Goal: Information Seeking & Learning: Learn about a topic

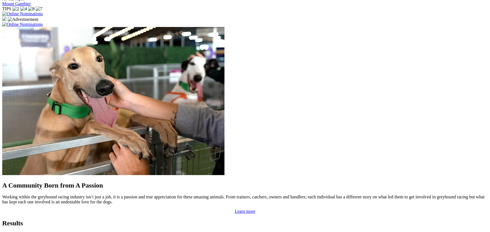
scroll to position [431, 0]
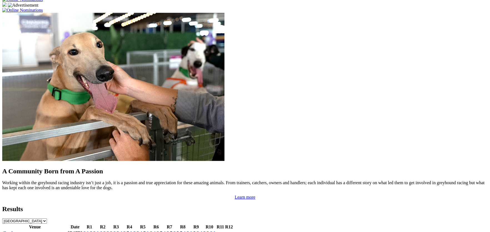
click at [16, 231] on link "Gawler" at bounding box center [9, 233] width 13 height 5
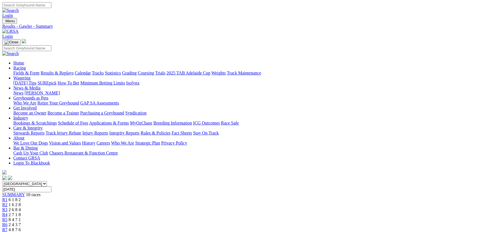
click at [140, 131] on link "Integrity Reports" at bounding box center [124, 133] width 30 height 5
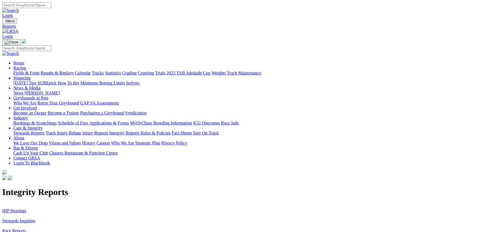
click at [26, 208] on link "IHP Hearings" at bounding box center [14, 210] width 24 height 5
click at [36, 218] on link "Stewards Inquiries" at bounding box center [18, 220] width 33 height 5
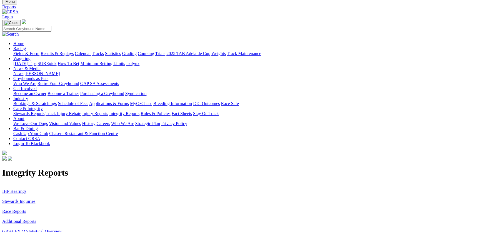
scroll to position [0, 0]
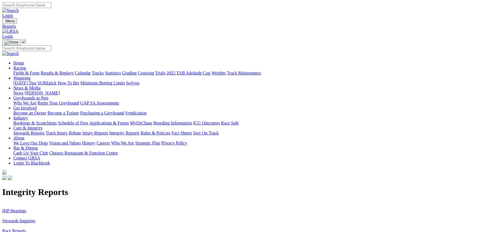
click at [39, 71] on link "Fields & Form" at bounding box center [26, 73] width 26 height 5
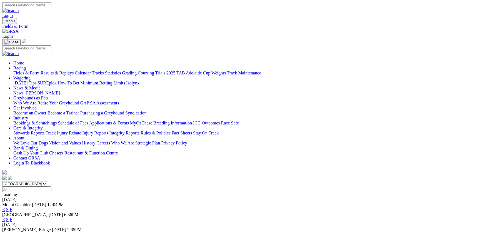
click at [5, 217] on link "E" at bounding box center [3, 219] width 3 height 5
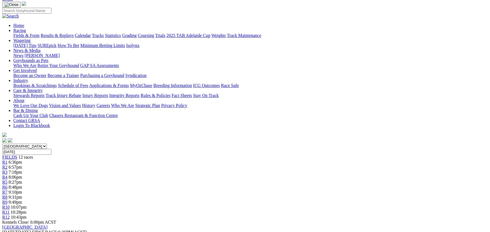
scroll to position [28, 0]
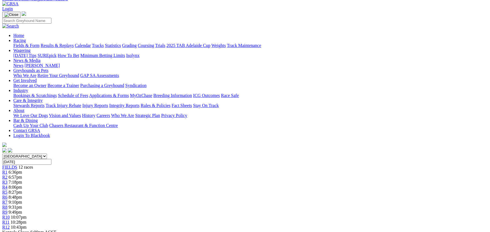
click at [296, 205] on div "R8 9:31pm" at bounding box center [245, 207] width 486 height 5
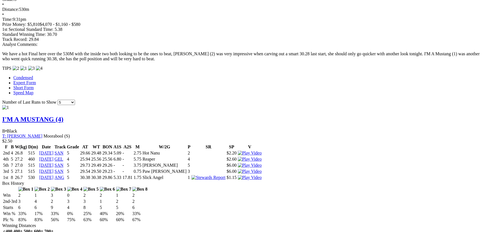
scroll to position [500, 0]
